Goal: Information Seeking & Learning: Learn about a topic

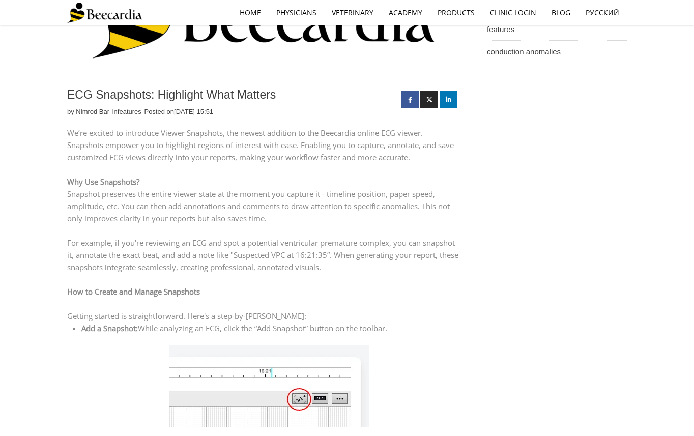
scroll to position [192, 0]
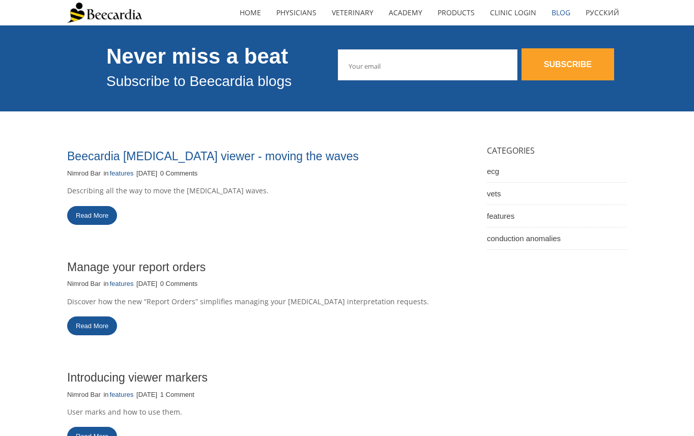
click at [179, 159] on link "Beecardia ECG viewer - moving the waves" at bounding box center [213, 156] width 292 height 13
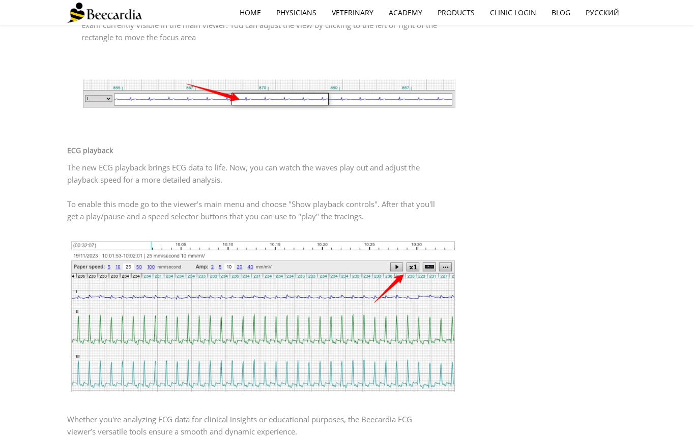
scroll to position [610, 0]
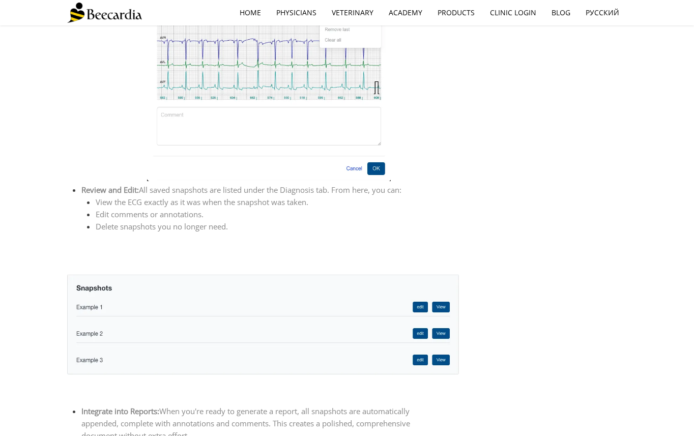
scroll to position [790, 0]
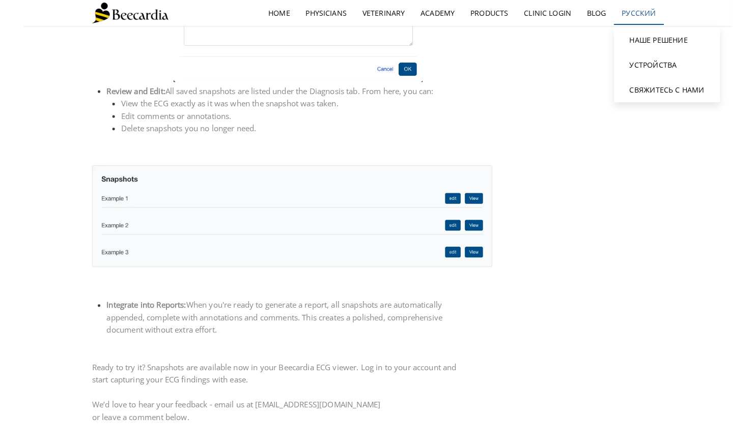
scroll to position [848, 0]
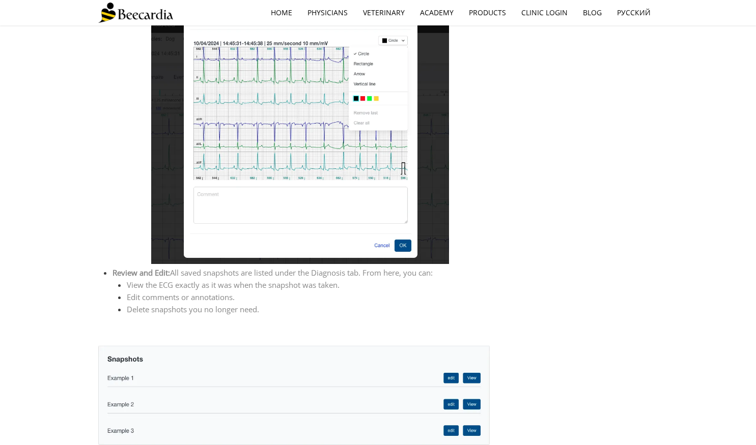
scroll to position [780, 0]
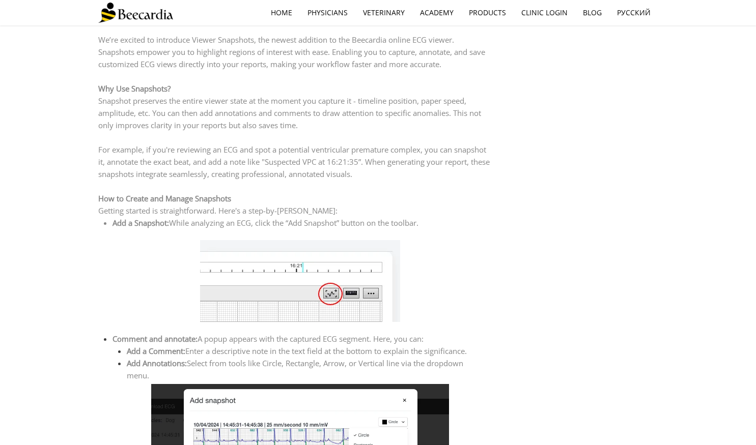
scroll to position [283, 0]
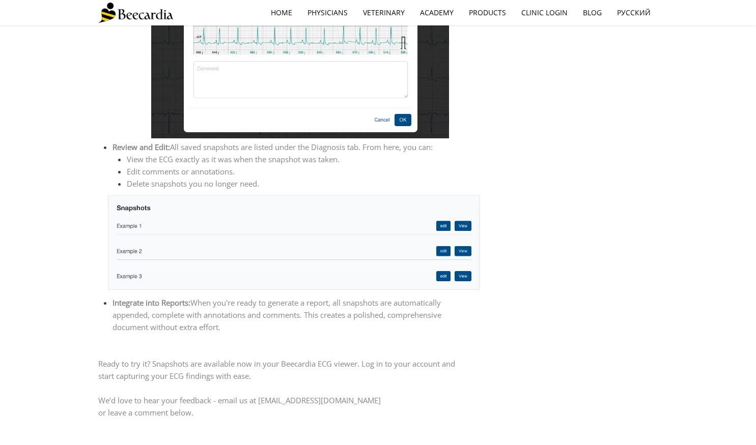
scroll to position [886, 0]
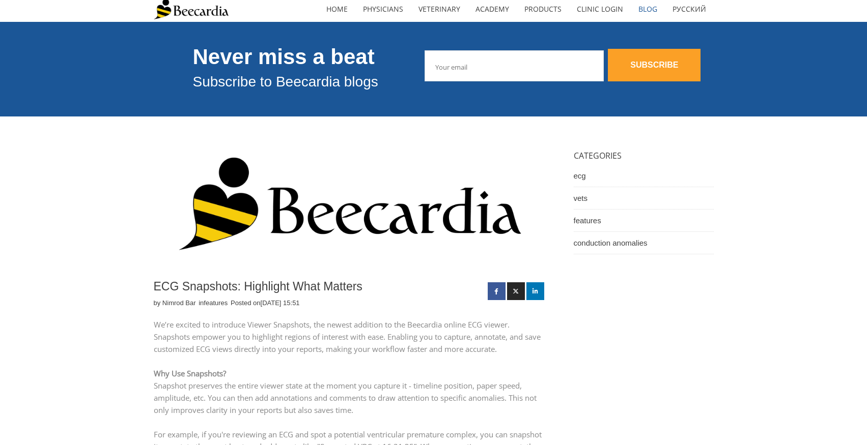
scroll to position [95, 0]
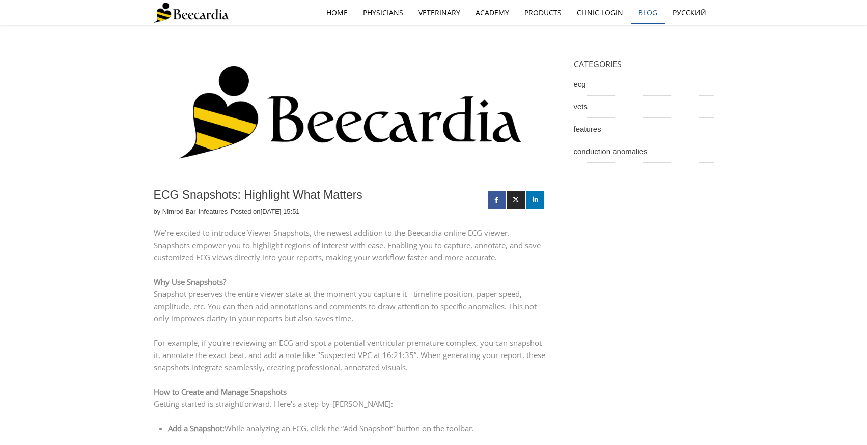
drag, startPoint x: 652, startPoint y: 12, endPoint x: 660, endPoint y: 9, distance: 8.2
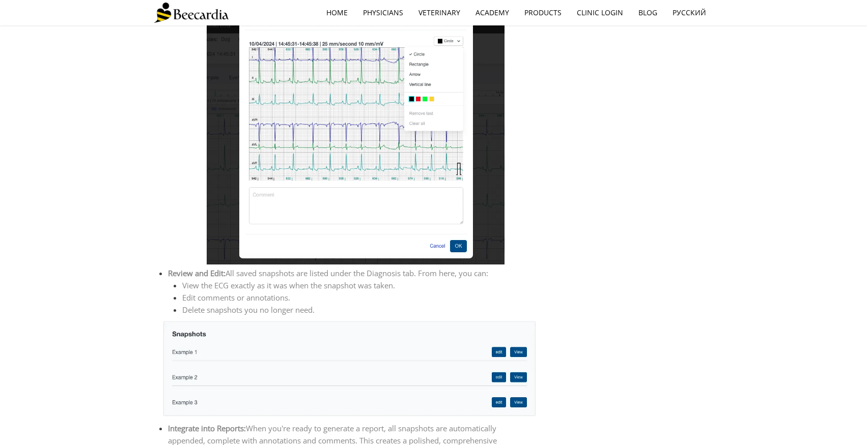
scroll to position [680, 0]
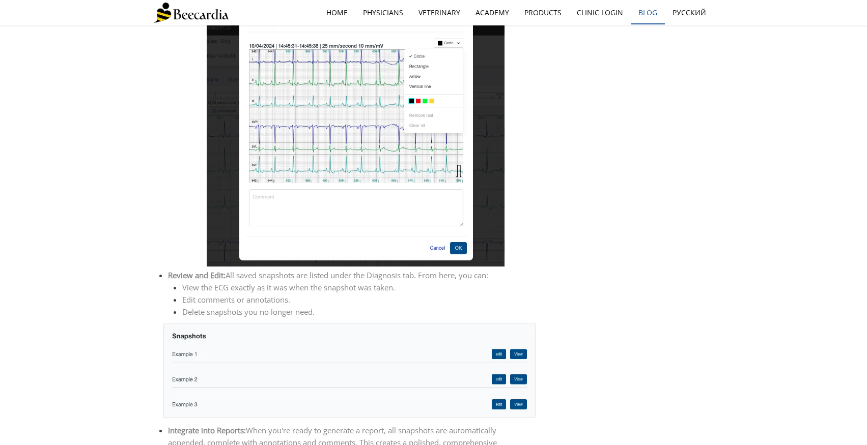
click at [639, 10] on link "Blog" at bounding box center [648, 12] width 34 height 23
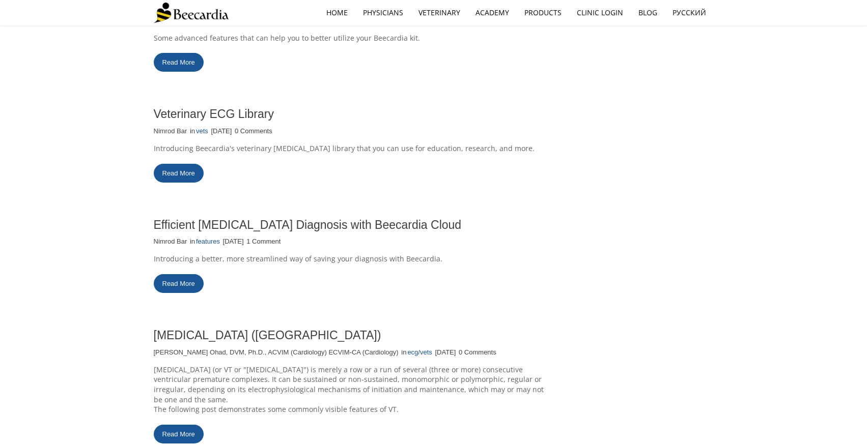
scroll to position [694, 0]
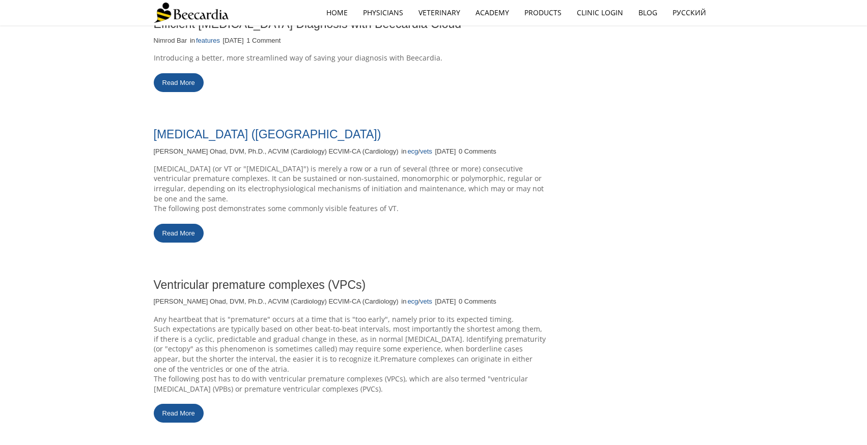
click at [249, 135] on link "[MEDICAL_DATA] ([GEOGRAPHIC_DATA])" at bounding box center [267, 134] width 227 height 13
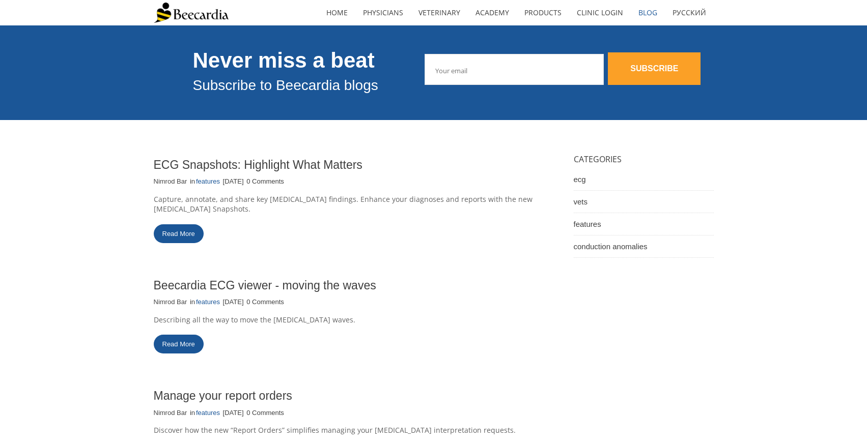
click at [193, 224] on link "Read More" at bounding box center [179, 233] width 50 height 19
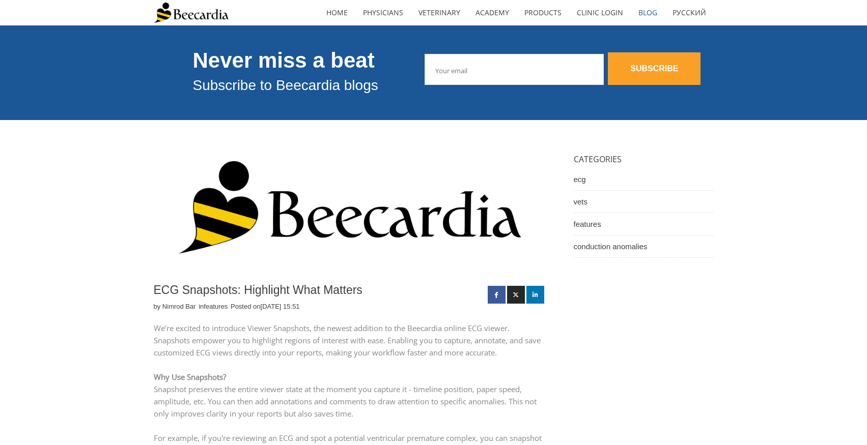
click at [224, 284] on h1 "ECG Snapshots: Highlight What Matters" at bounding box center [318, 290] width 329 height 14
copy div "ECG Snapshots: Highlight What Matters"
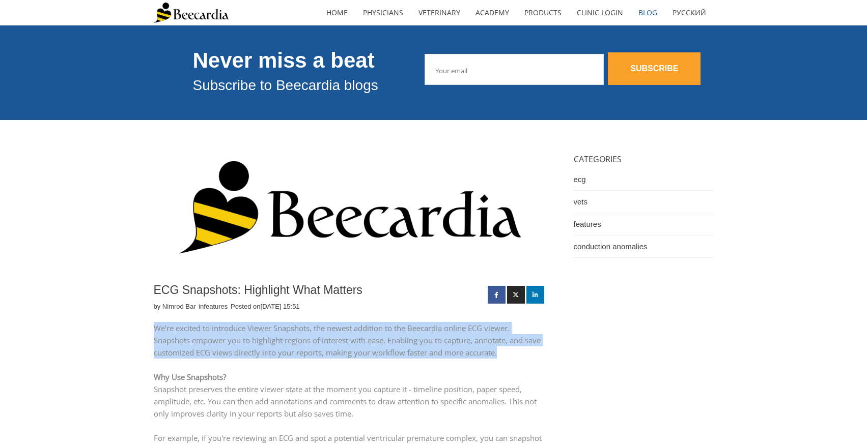
drag, startPoint x: 154, startPoint y: 329, endPoint x: 521, endPoint y: 353, distance: 368.2
click at [521, 353] on p "We’re excited to introduce Viewer Snapshots, the newest addition to the Beecard…" at bounding box center [350, 340] width 392 height 37
copy p "We’re excited to introduce Viewer Snapshots, the newest addition to the Beecard…"
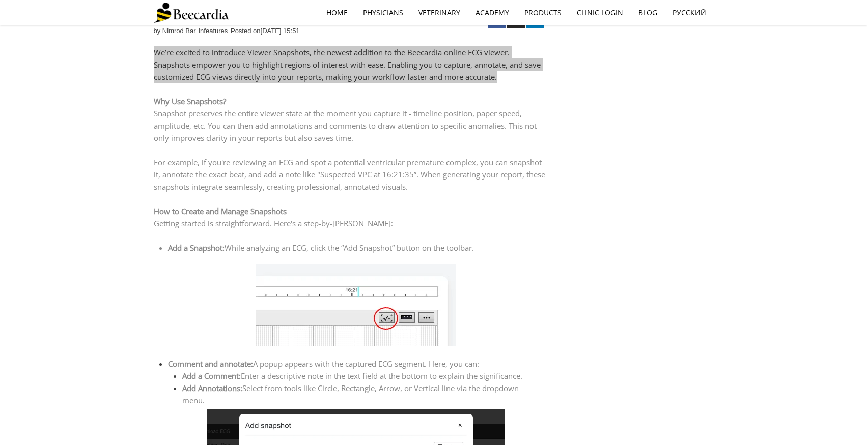
scroll to position [196, 0]
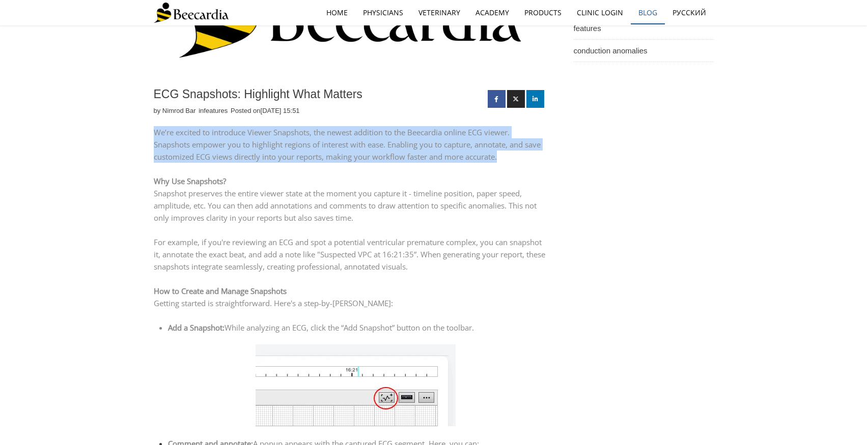
click at [649, 10] on link "Blog" at bounding box center [648, 12] width 34 height 23
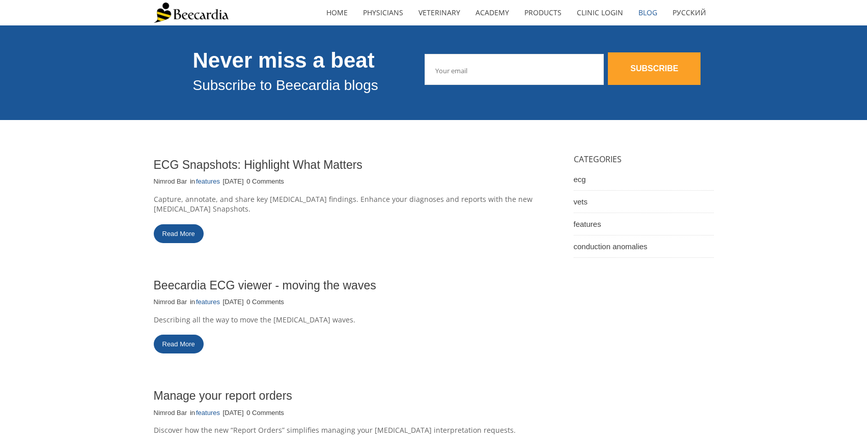
click at [179, 226] on link "Read More" at bounding box center [179, 233] width 50 height 19
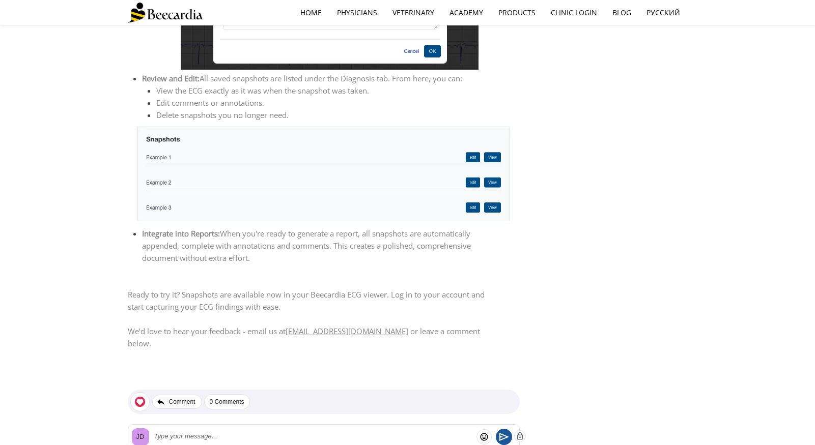
scroll to position [892, 0]
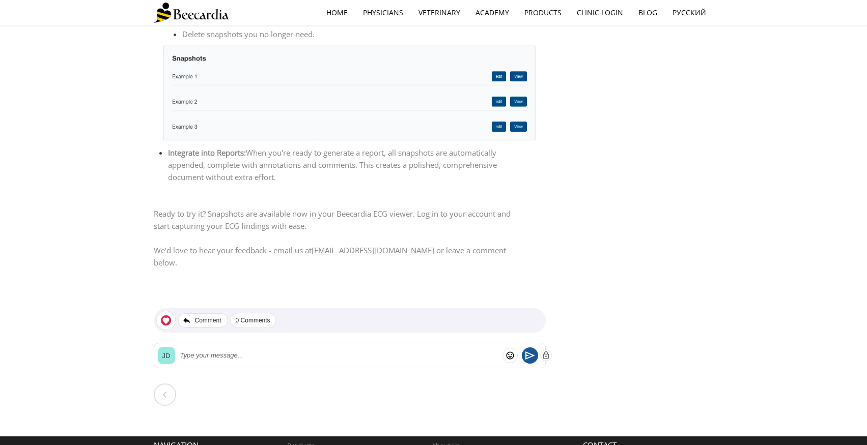
scroll to position [1029, 0]
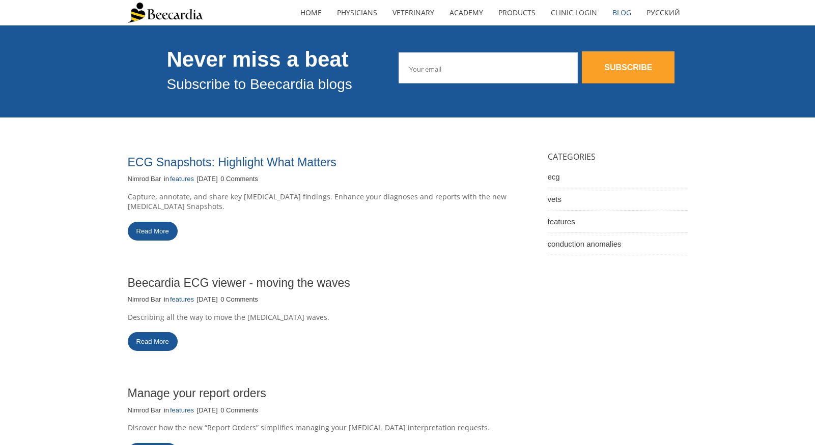
click at [271, 162] on link "ECG Snapshots: Highlight What Matters" at bounding box center [232, 162] width 209 height 13
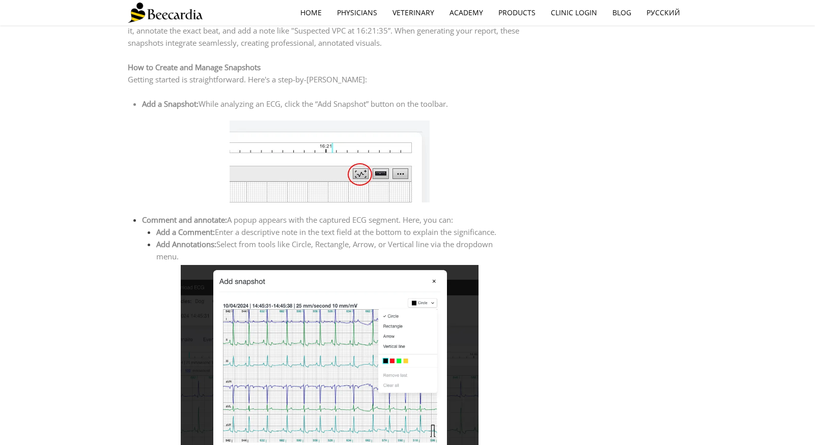
scroll to position [415, 0]
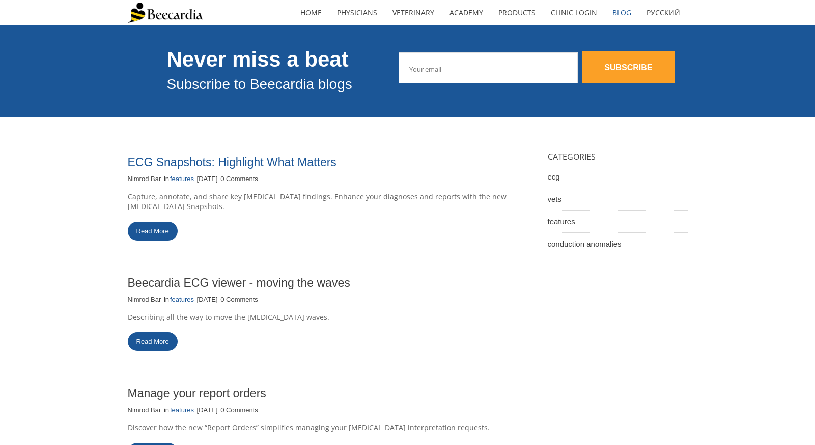
click at [267, 163] on link "ECG Snapshots: Highlight What Matters" at bounding box center [232, 162] width 209 height 13
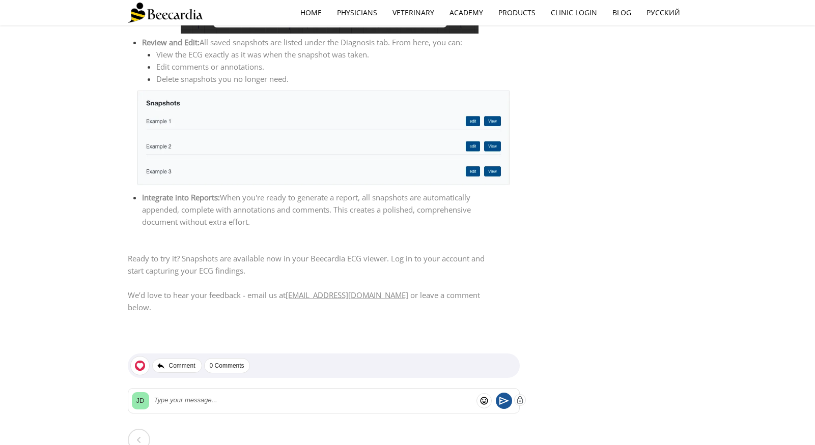
scroll to position [1059, 0]
